Goal: Information Seeking & Learning: Learn about a topic

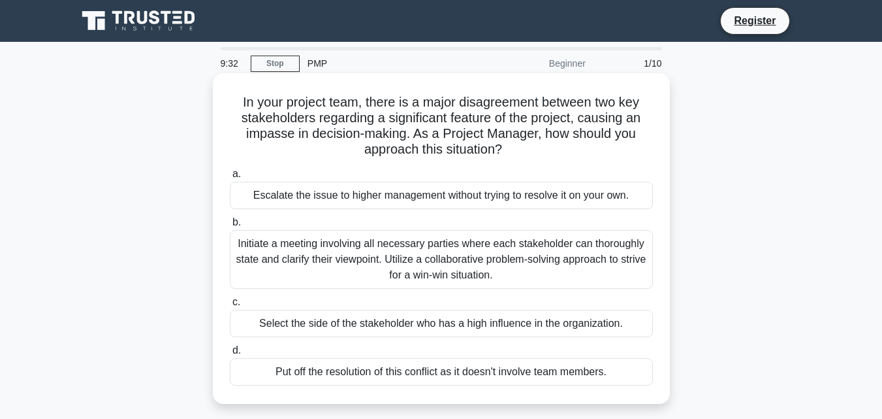
click at [470, 247] on div "Initiate a meeting involving all necessary parties where each stakeholder can t…" at bounding box center [441, 259] width 423 height 59
click at [230, 227] on input "b. Initiate a meeting involving all necessary parties where each stakeholder ca…" at bounding box center [230, 222] width 0 height 8
